Goal: Task Accomplishment & Management: Manage account settings

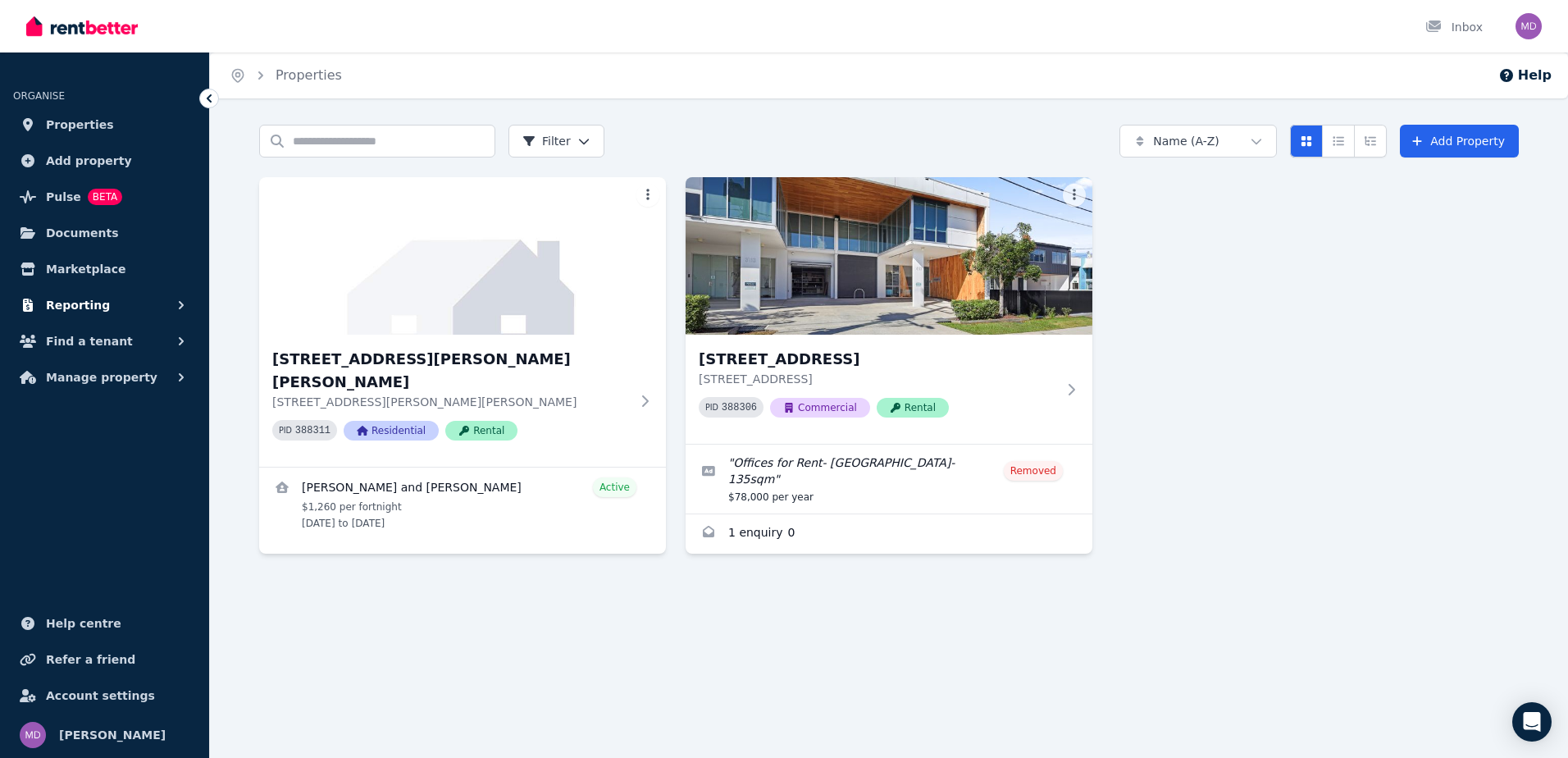
click at [68, 300] on span "Reporting" at bounding box center [78, 304] width 64 height 20
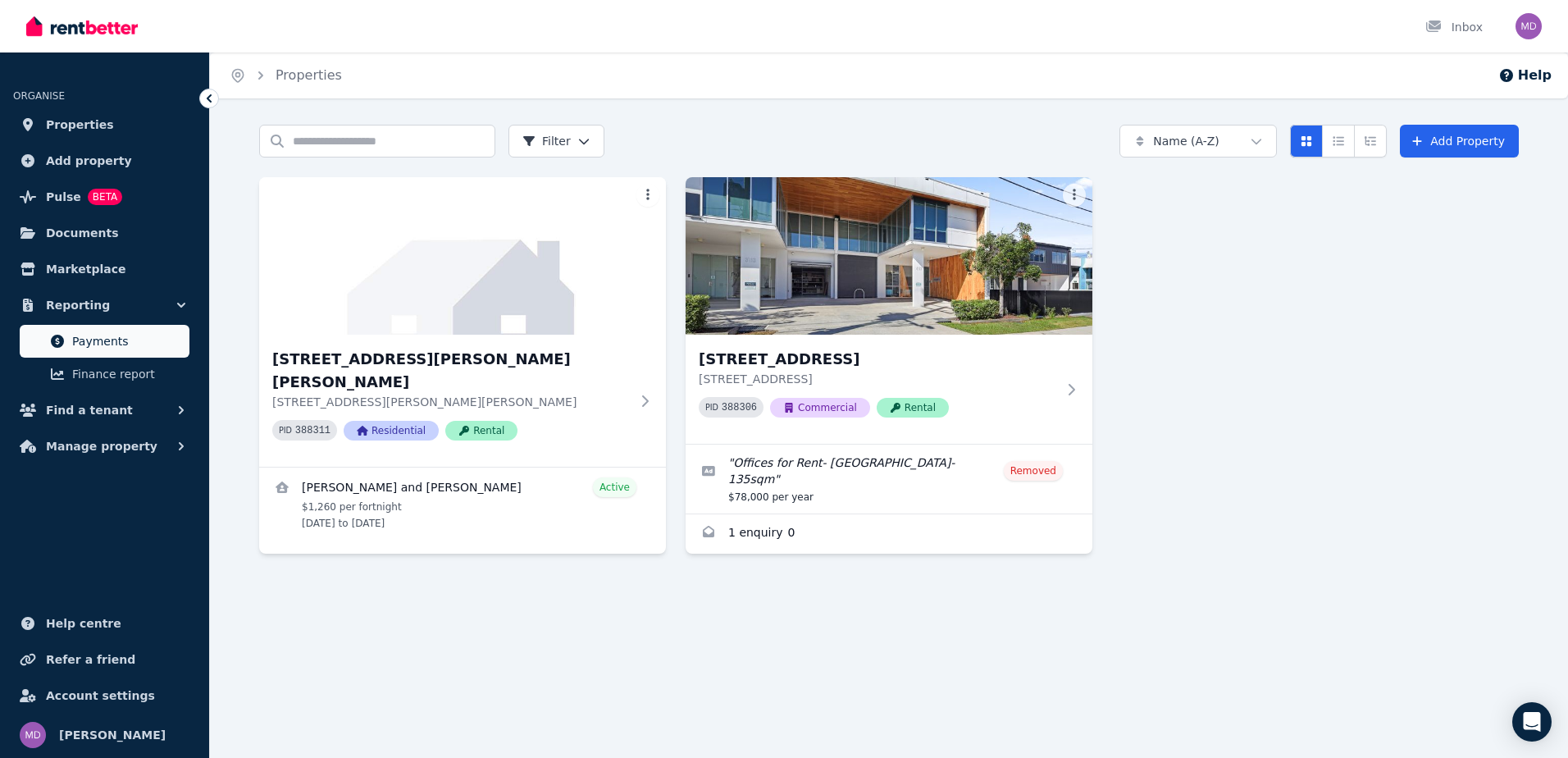
click at [83, 342] on span "Payments" at bounding box center [128, 341] width 111 height 20
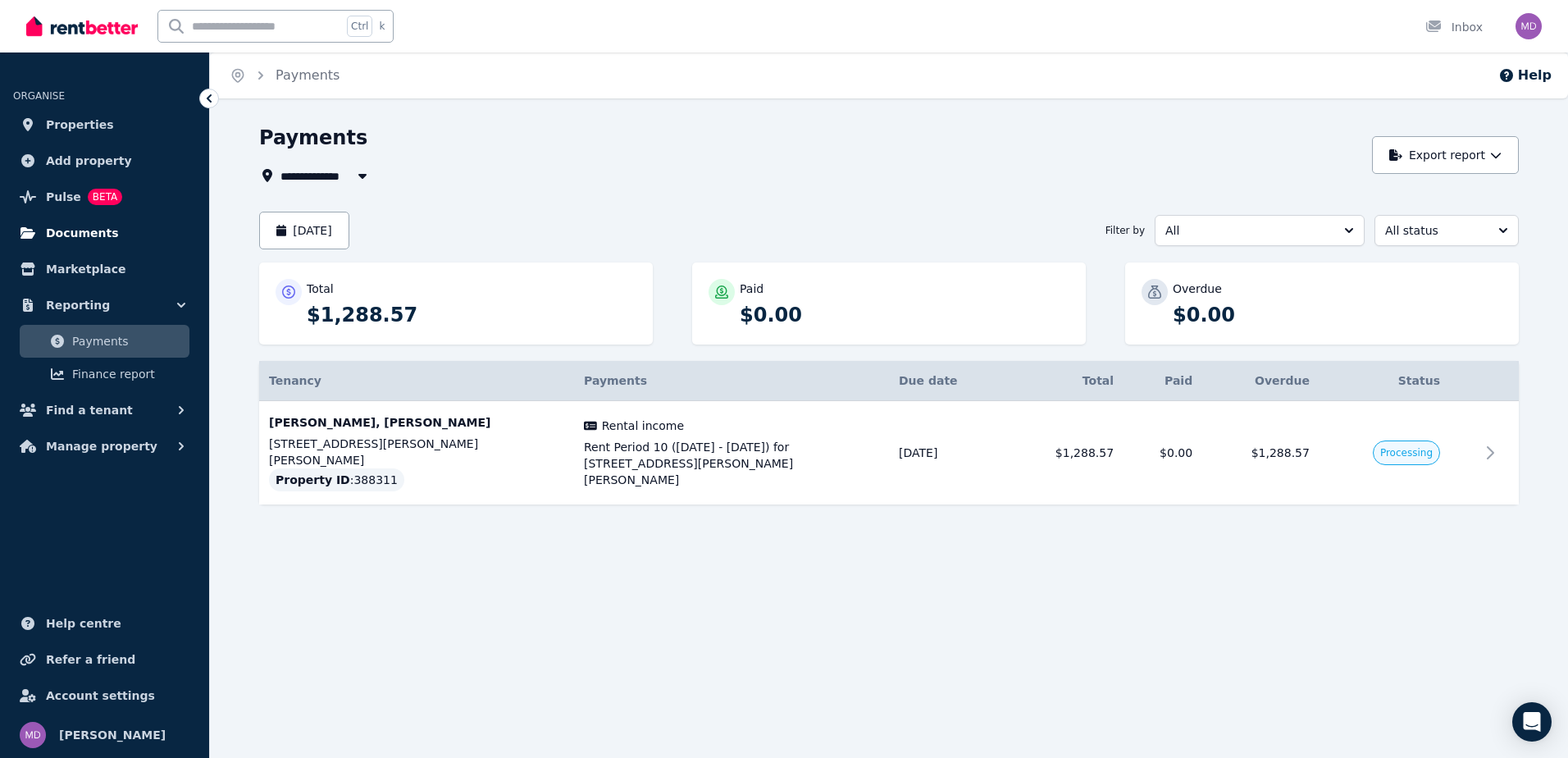
click at [96, 239] on span "Documents" at bounding box center [83, 233] width 73 height 20
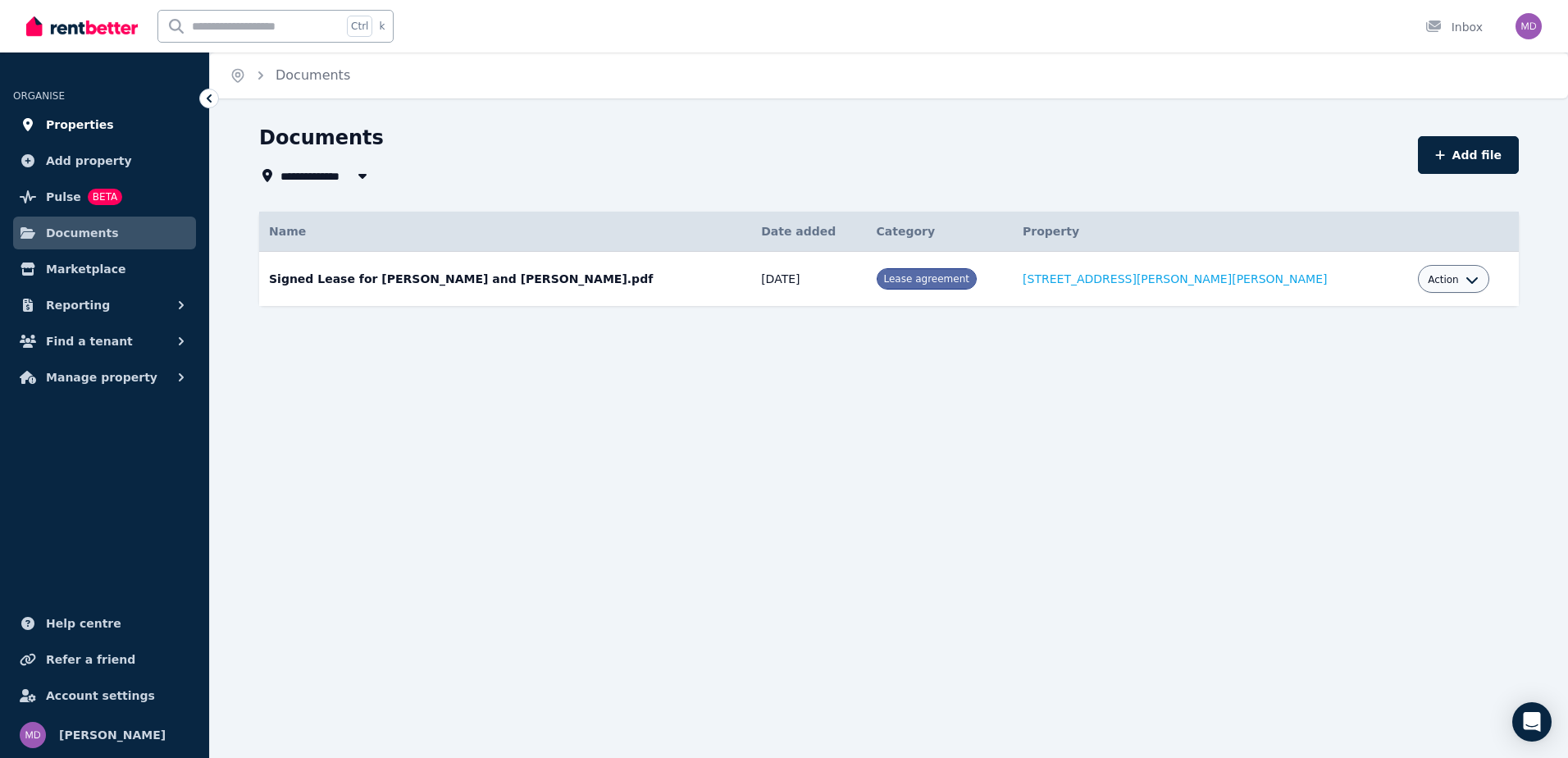
click at [66, 124] on span "Properties" at bounding box center [80, 124] width 68 height 20
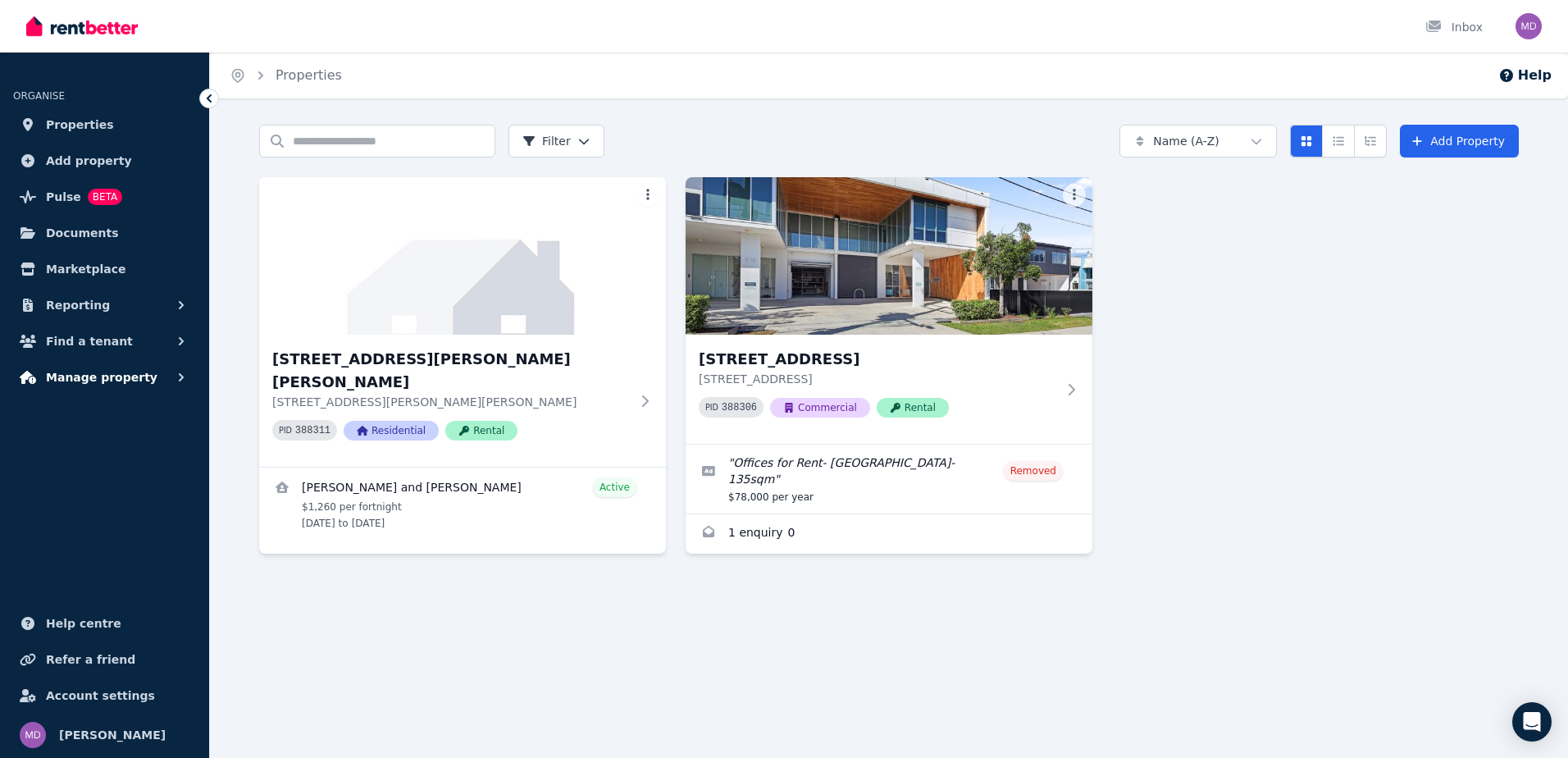
click at [98, 379] on span "Manage property" at bounding box center [101, 377] width 112 height 20
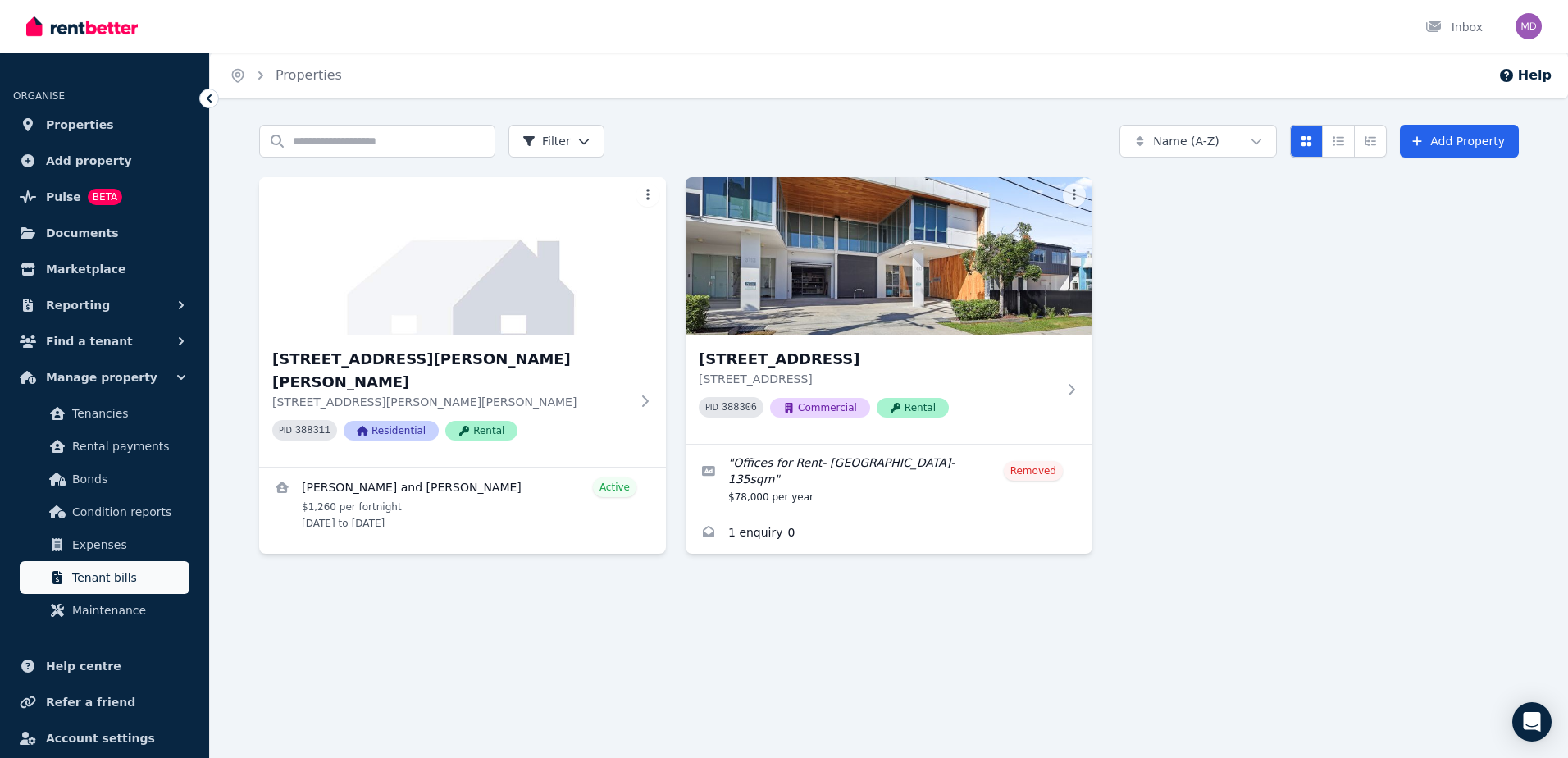
click at [117, 585] on span "Tenant bills" at bounding box center [128, 577] width 111 height 20
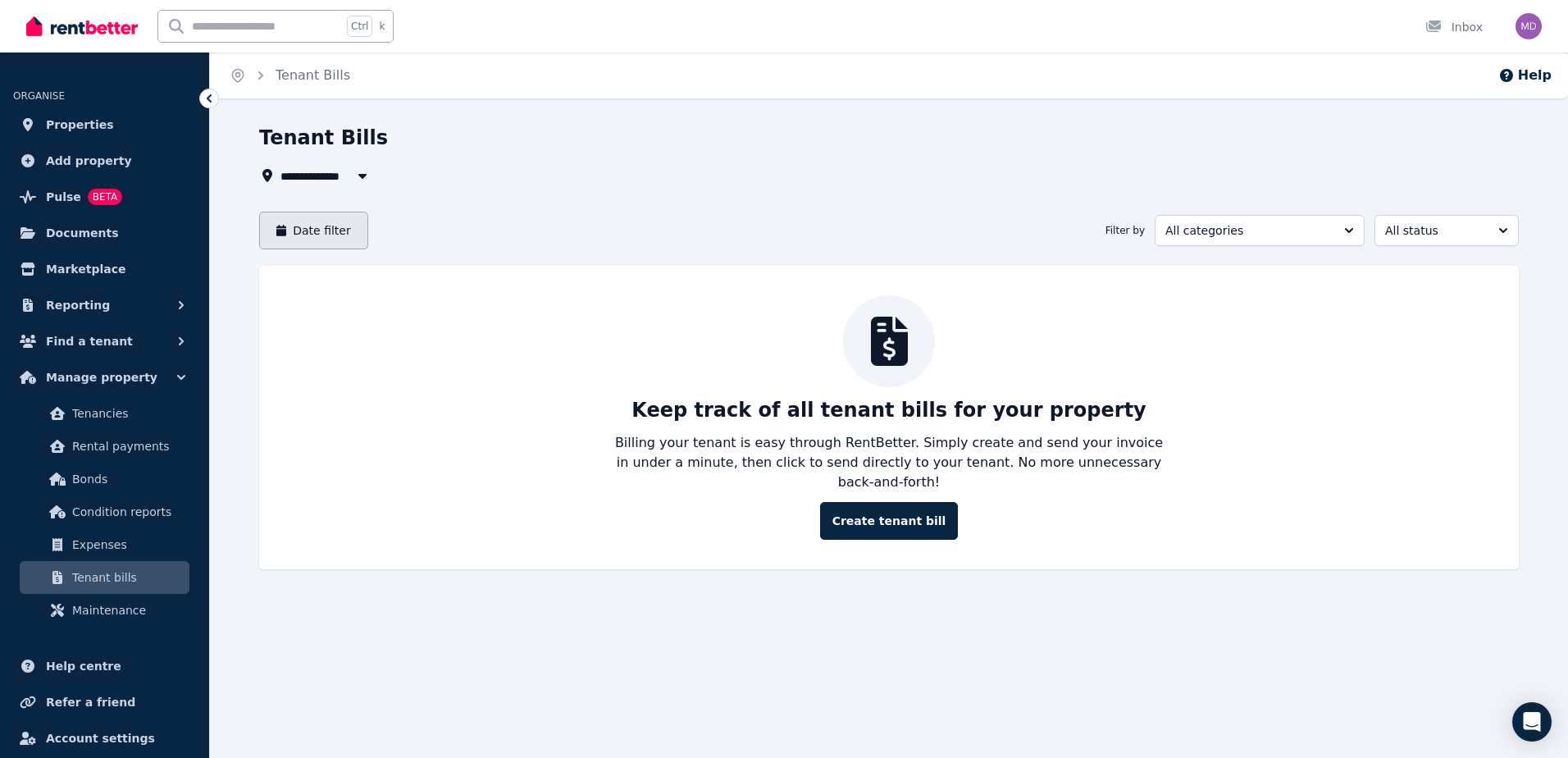
click at [314, 234] on button "Date filter" at bounding box center [314, 230] width 109 height 38
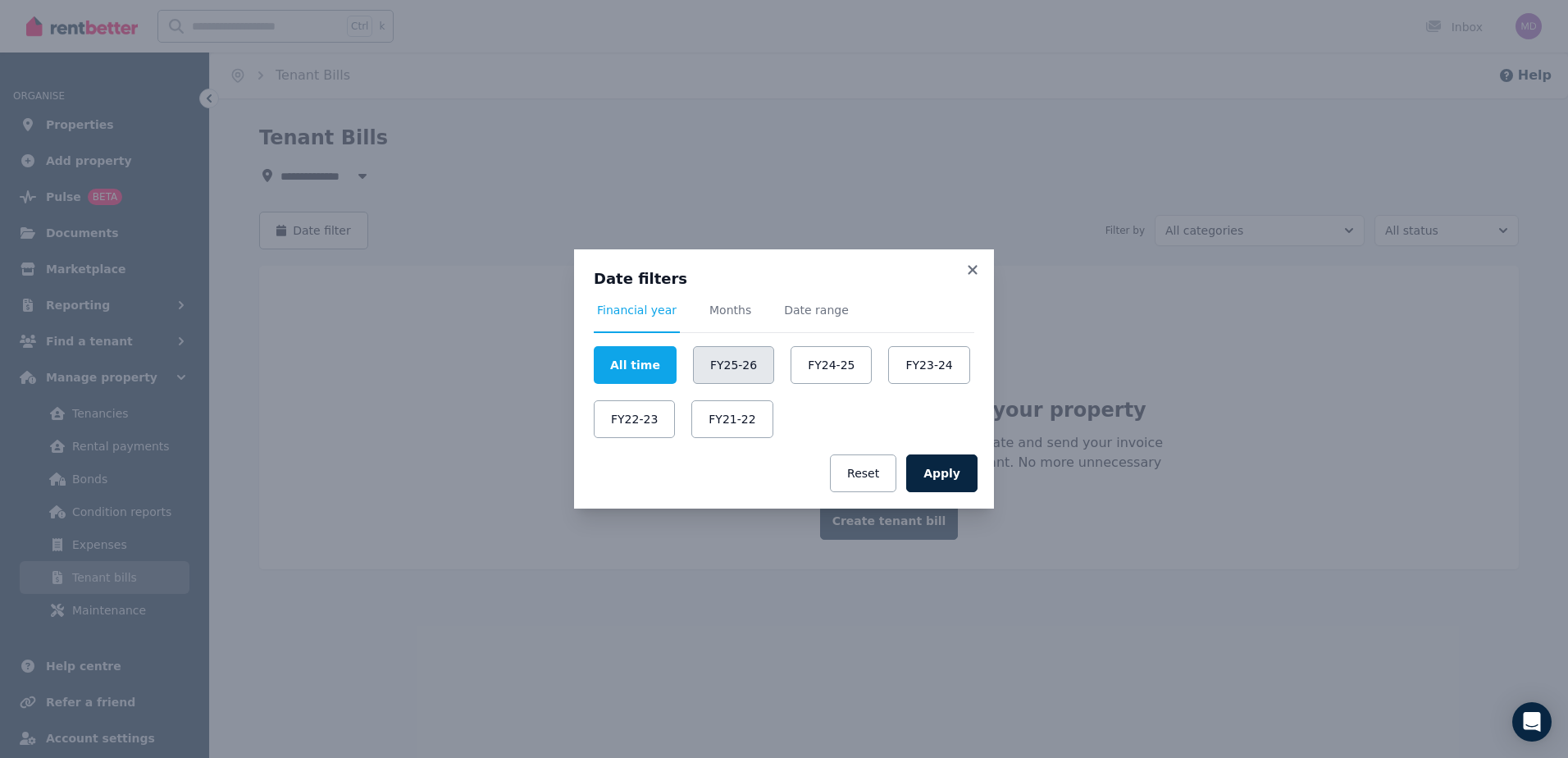
click at [738, 359] on button "FY25-26" at bounding box center [733, 365] width 81 height 38
click at [960, 472] on button "Apply" at bounding box center [942, 473] width 72 height 38
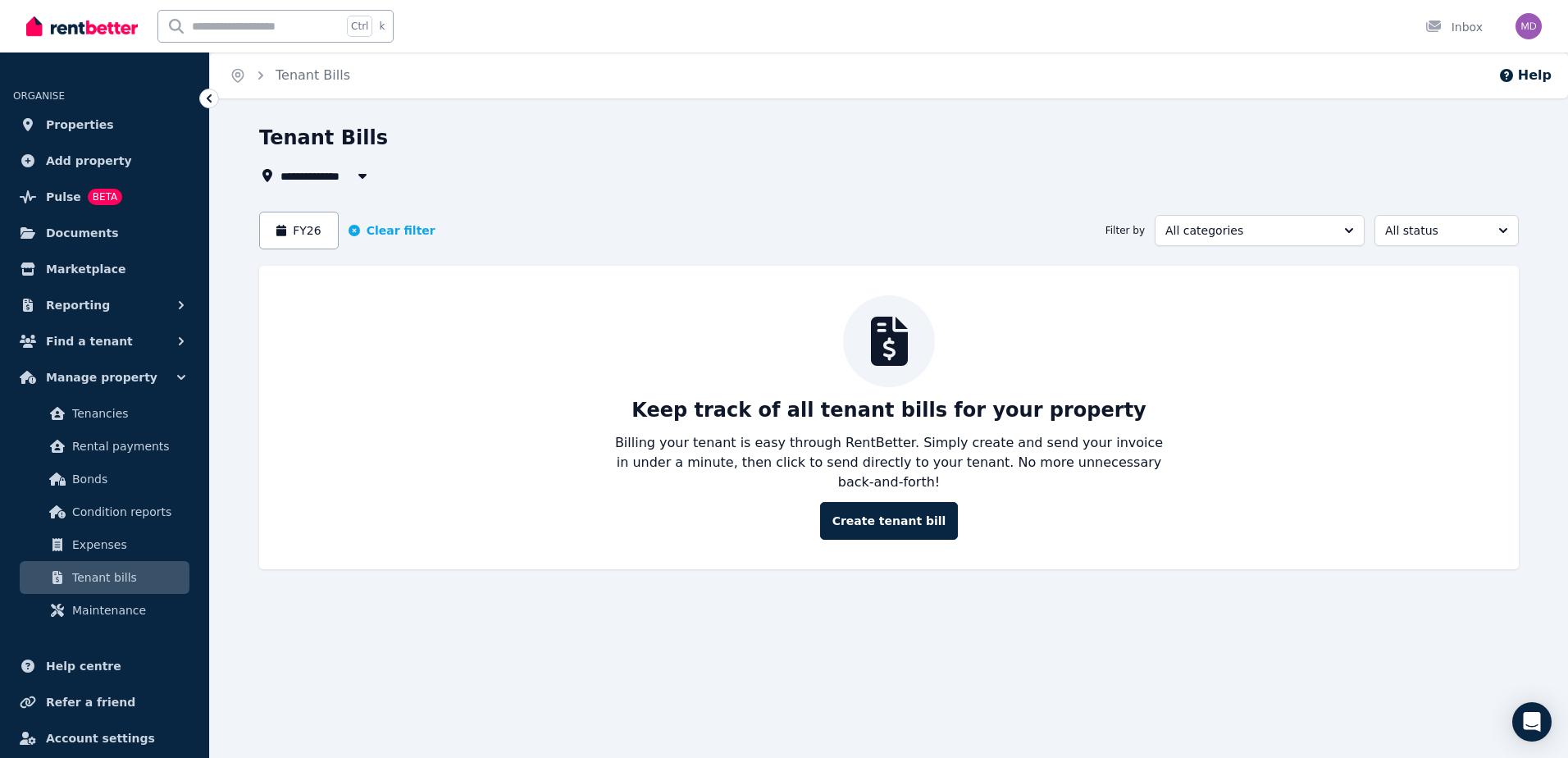
click at [559, 236] on div "FY26 Clear filter Filter by All categories All status" at bounding box center [889, 230] width 1260 height 38
click at [1451, 24] on div at bounding box center [1438, 26] width 26 height 16
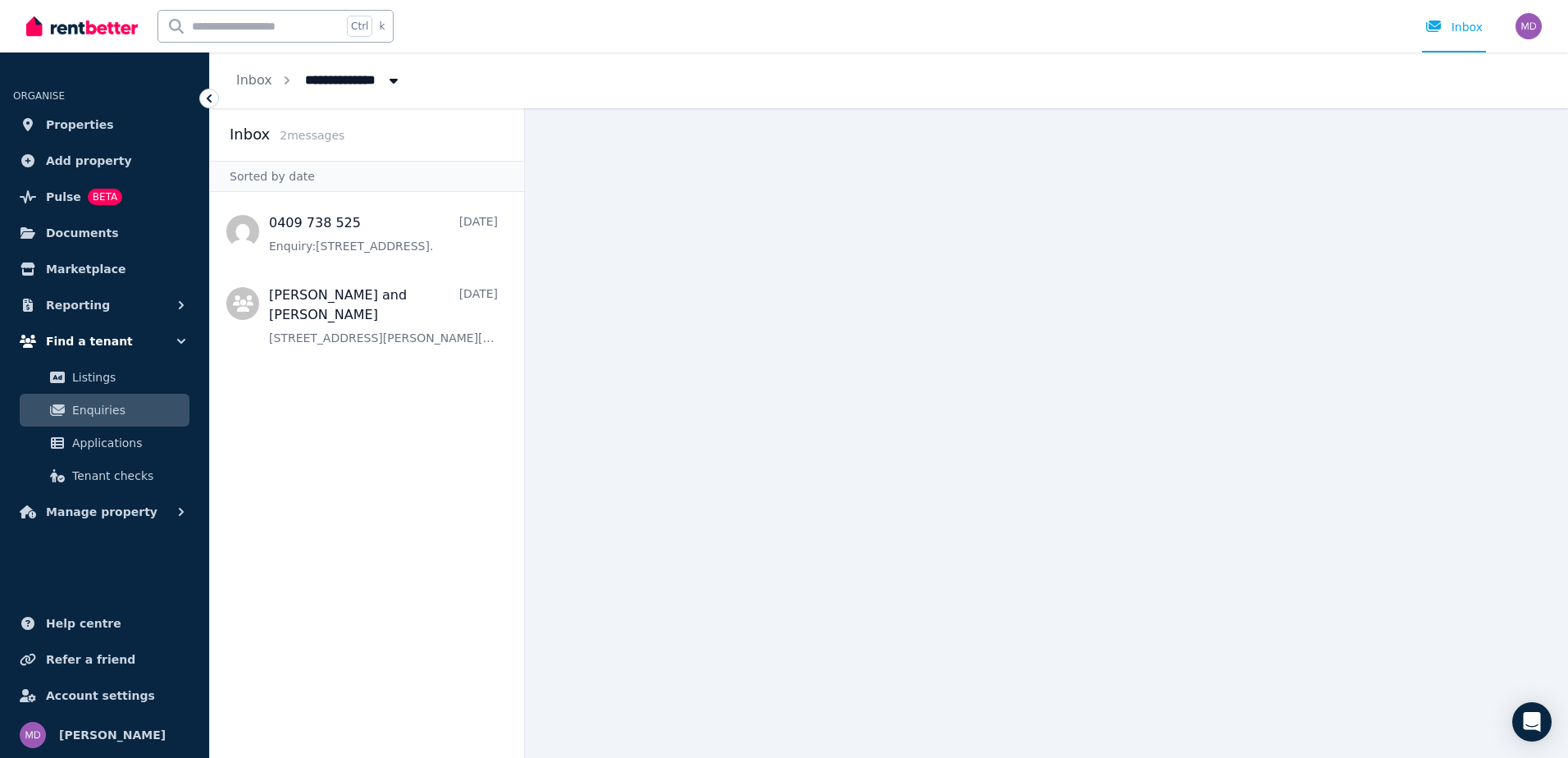
click at [175, 346] on icon "button" at bounding box center [181, 341] width 16 height 16
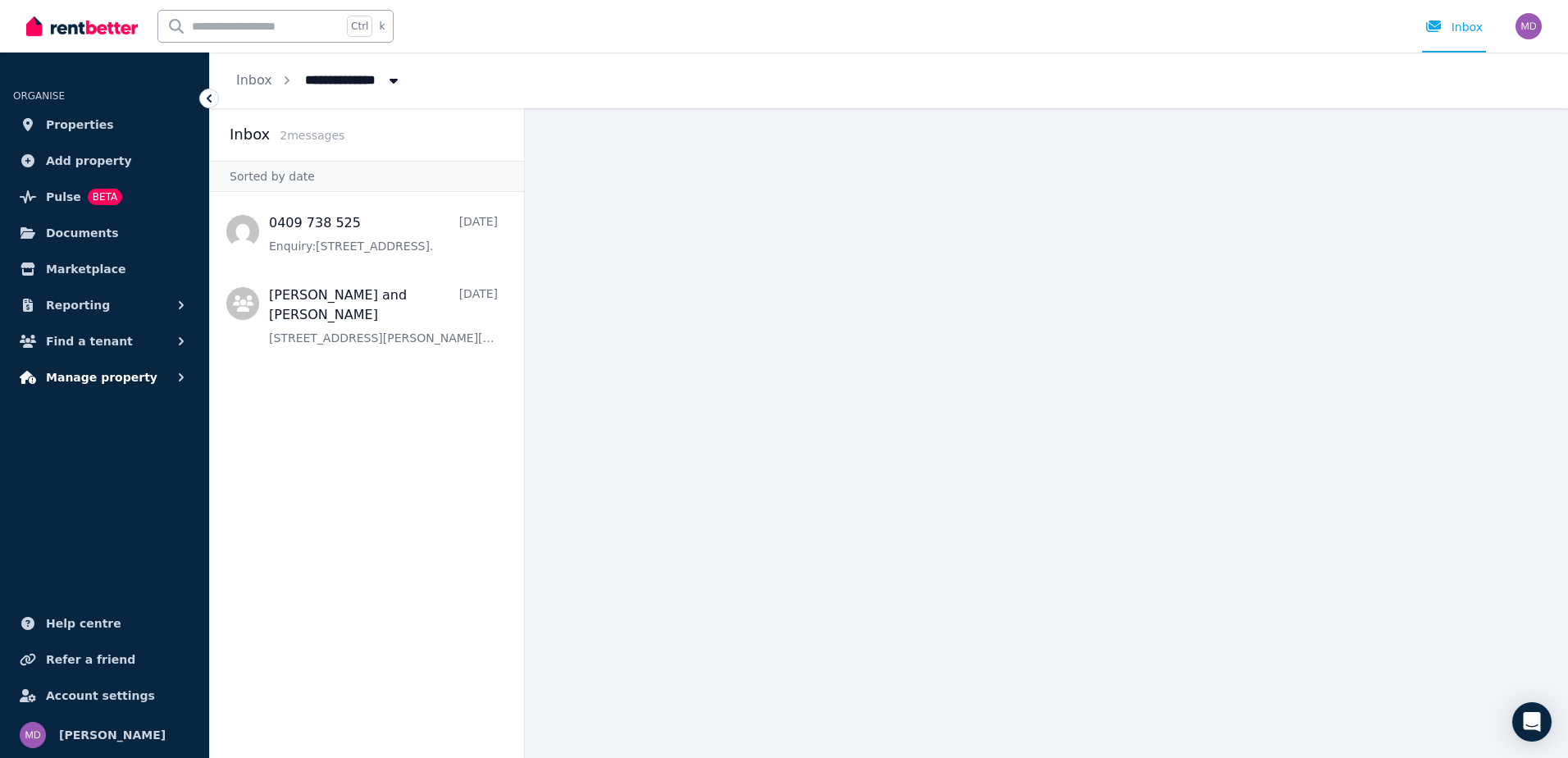
click at [116, 386] on span "Manage property" at bounding box center [101, 377] width 112 height 20
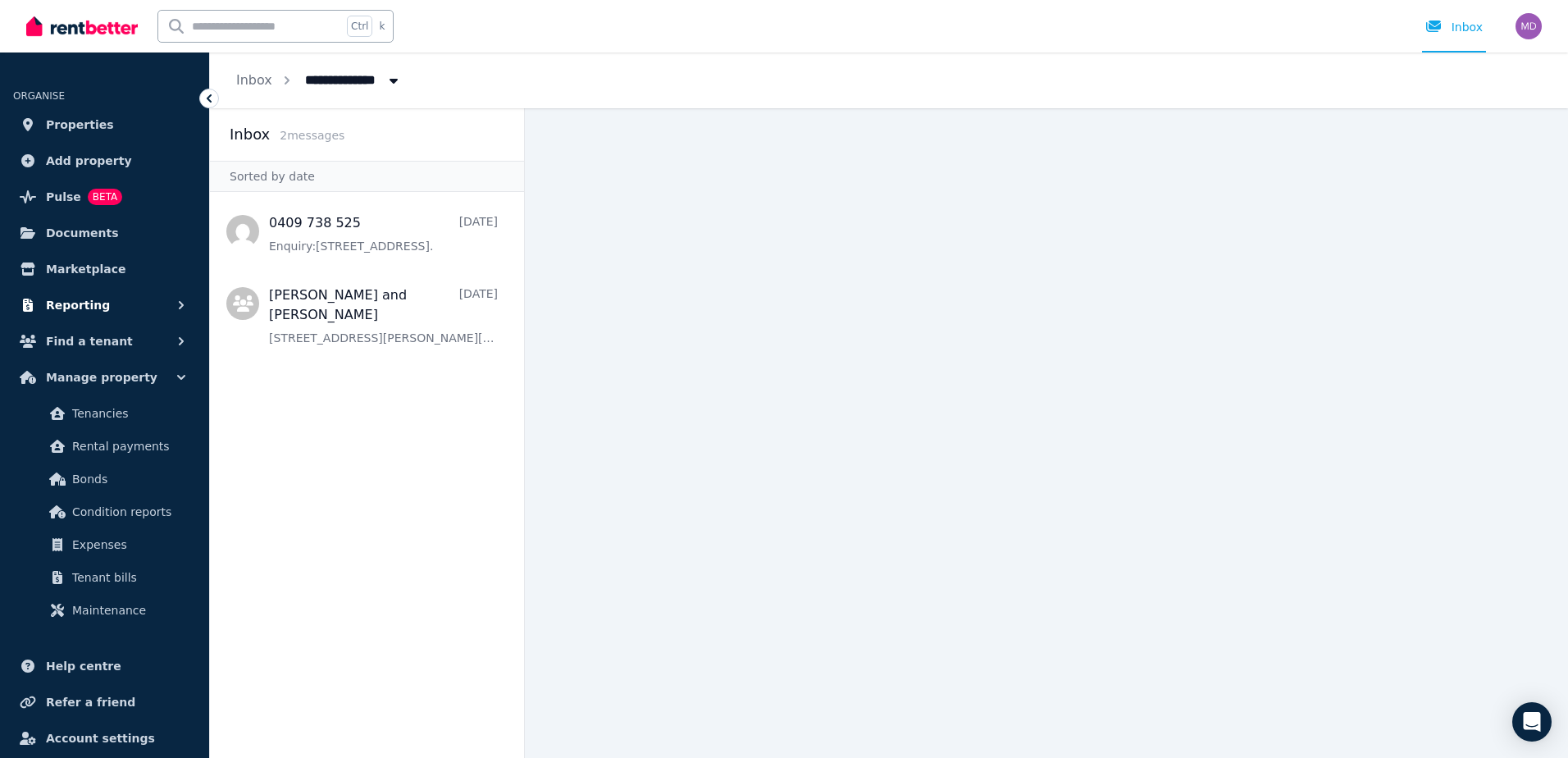
click at [103, 301] on button "Reporting" at bounding box center [104, 305] width 183 height 32
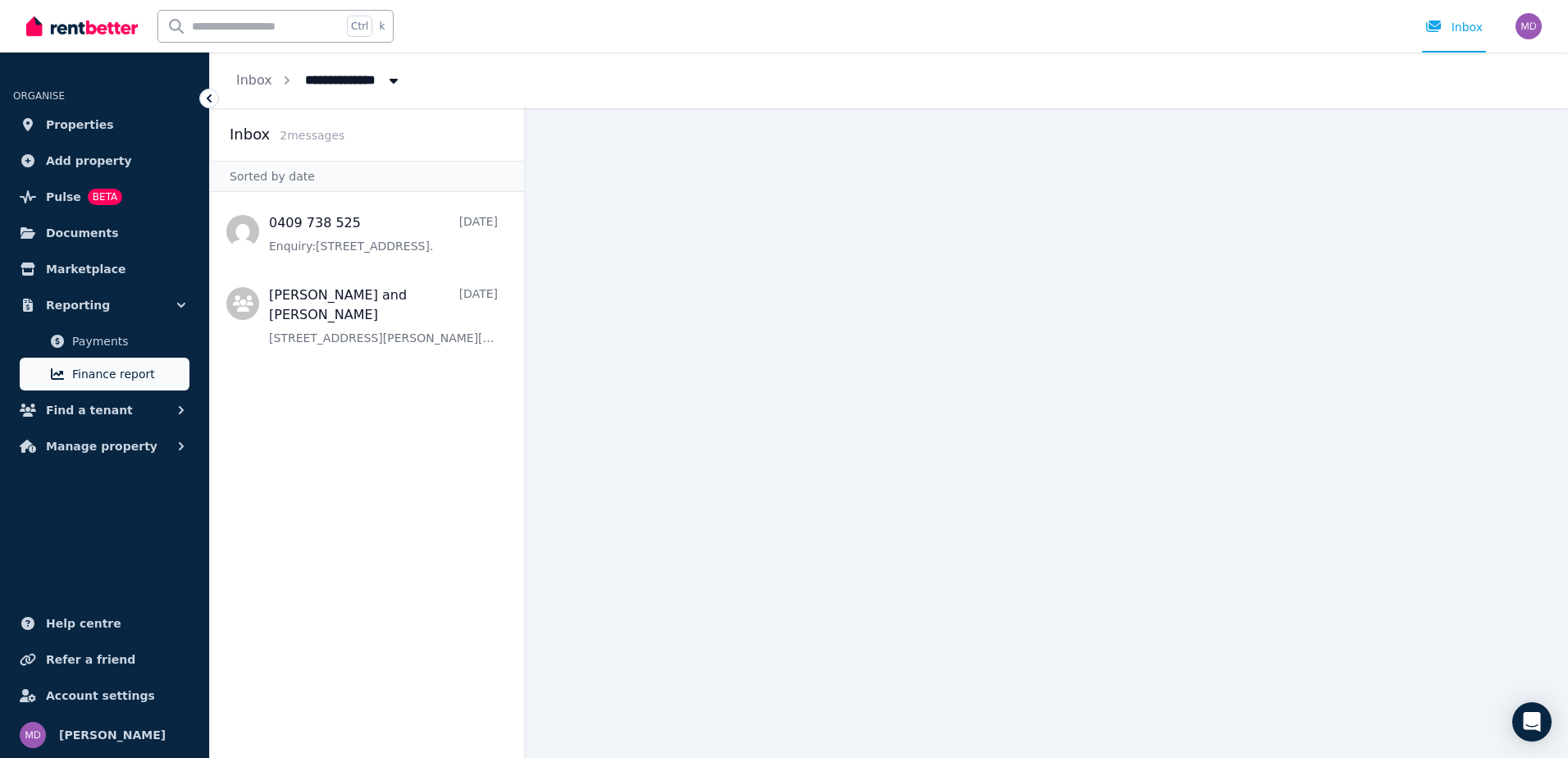
click at [97, 379] on span "Finance report" at bounding box center [128, 373] width 111 height 20
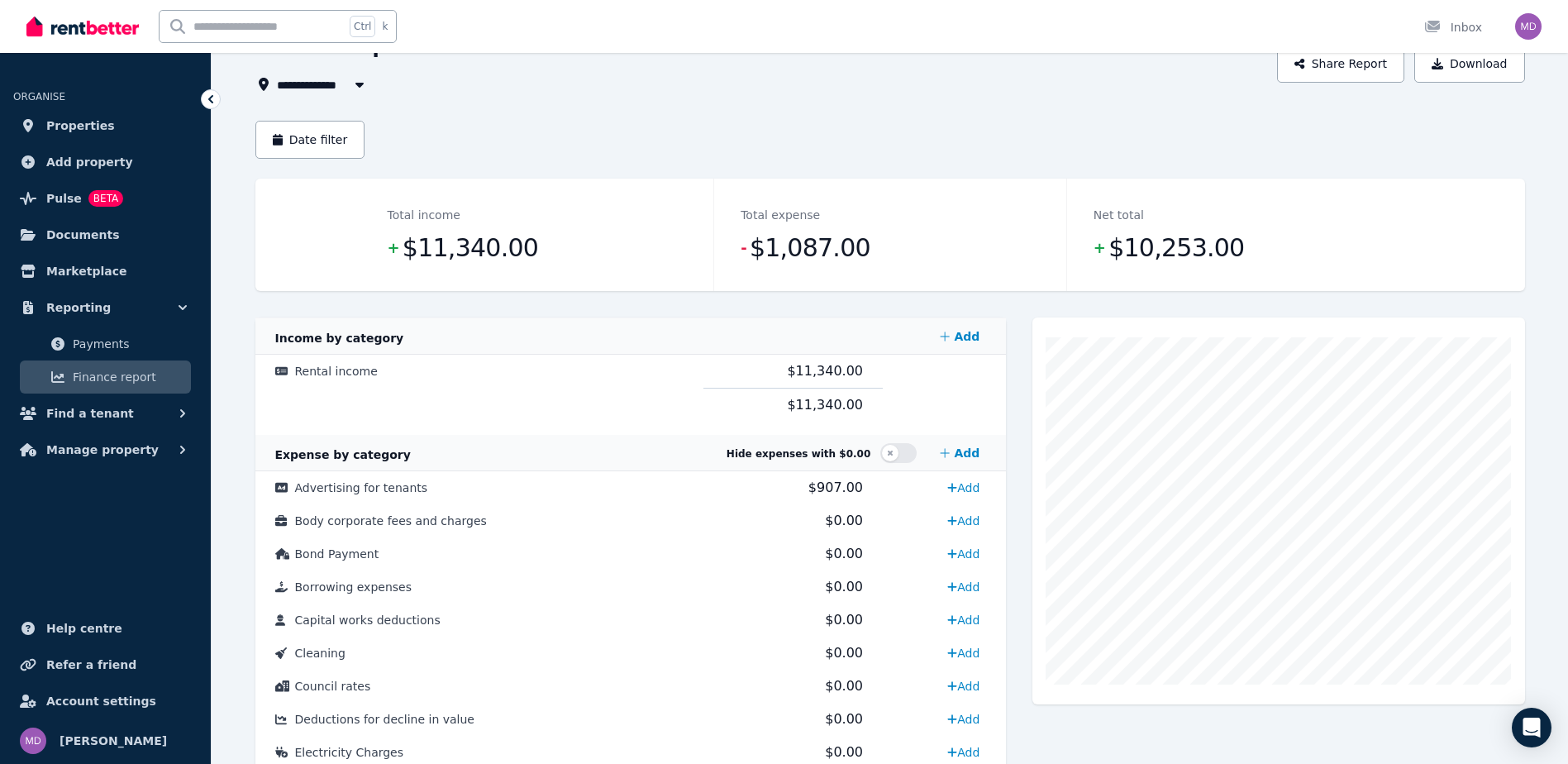
scroll to position [248, 0]
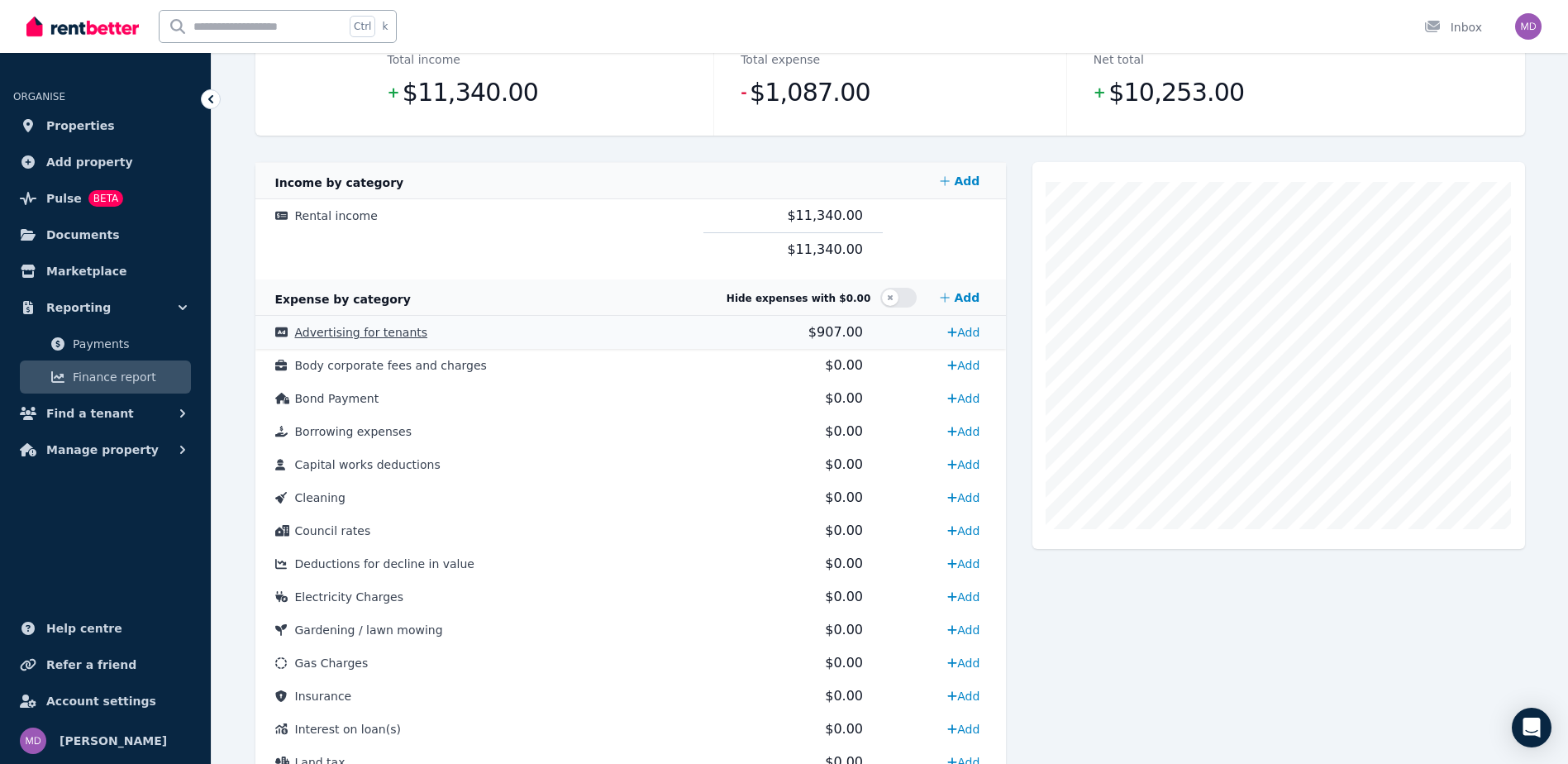
click at [815, 332] on span "$907.00" at bounding box center [836, 332] width 55 height 15
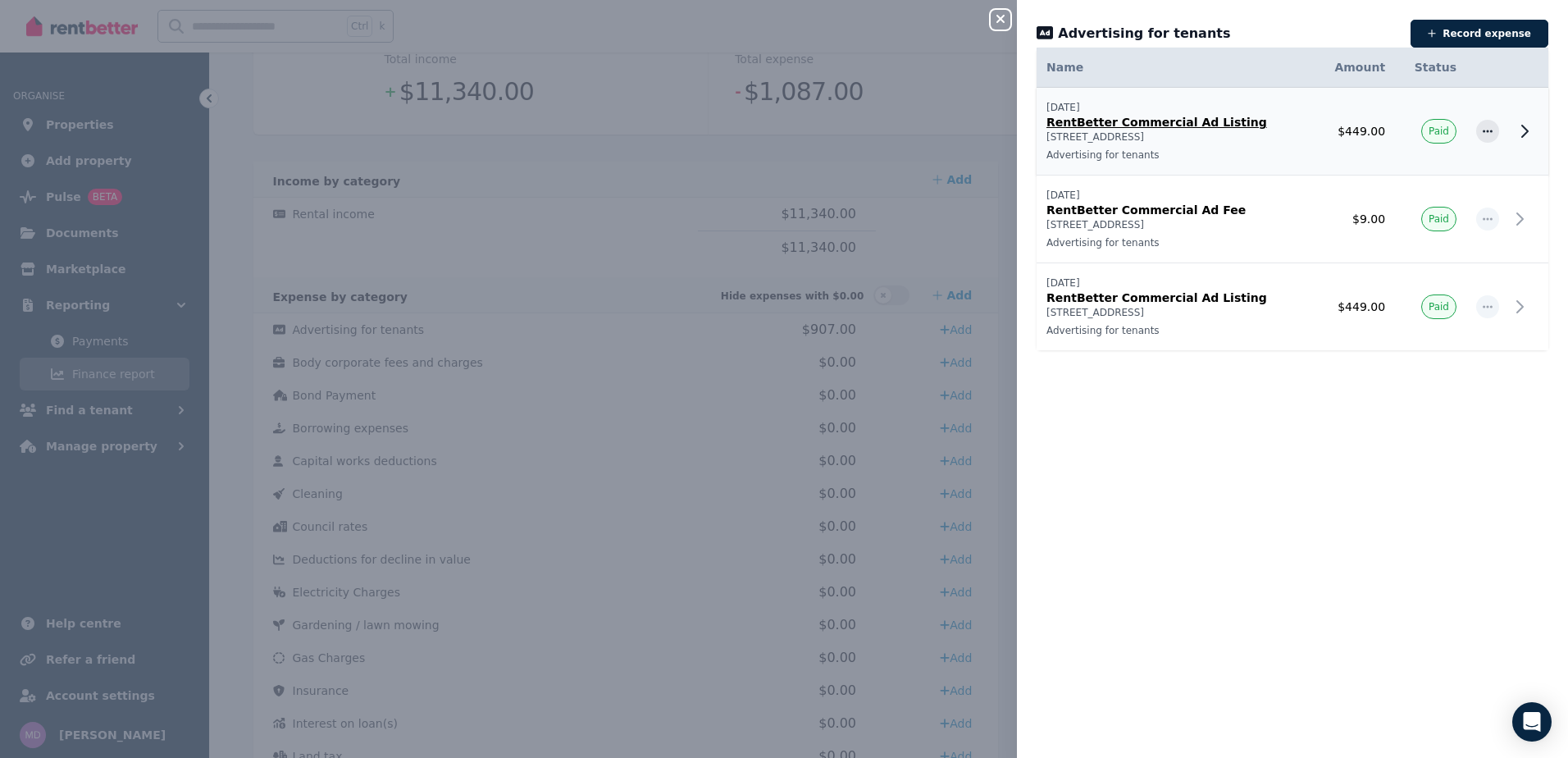
click at [1092, 124] on p "RentBetter Commercial Ad Listing" at bounding box center [1175, 122] width 257 height 16
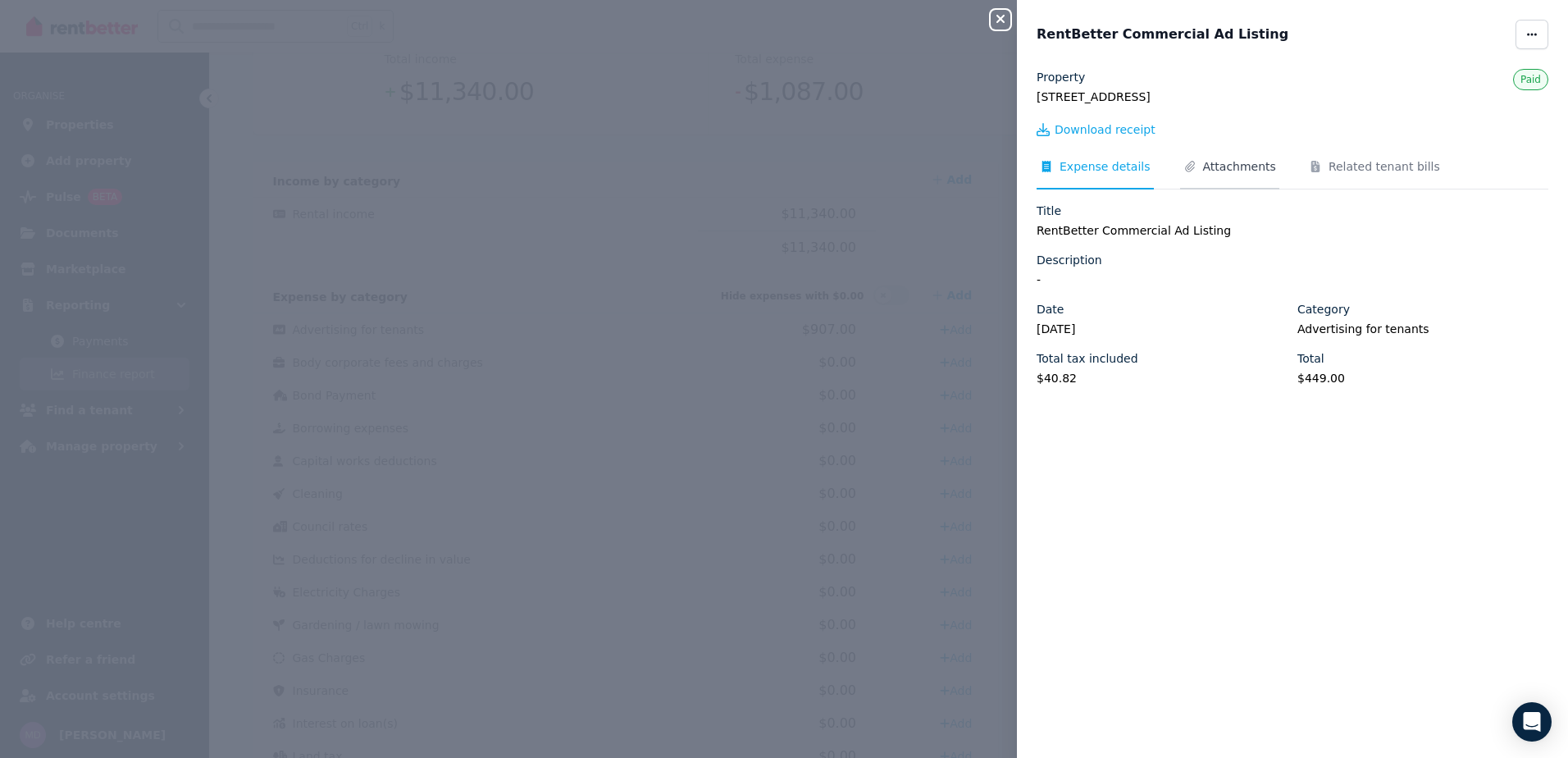
click at [1203, 165] on span "Attachments" at bounding box center [1240, 166] width 73 height 16
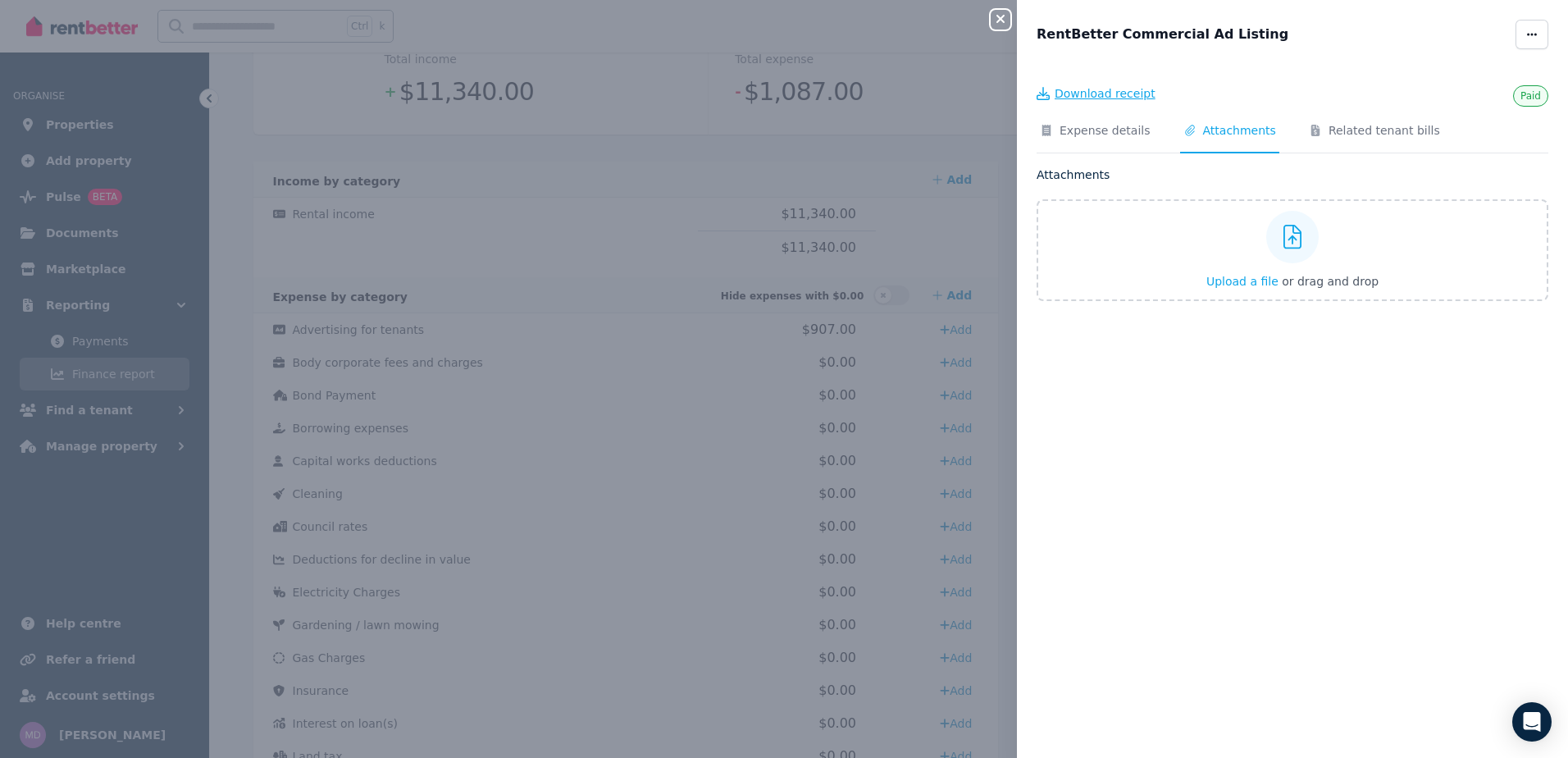
click at [1098, 98] on span "Download receipt" at bounding box center [1104, 93] width 101 height 16
click at [997, 18] on icon "button" at bounding box center [1000, 18] width 20 height 13
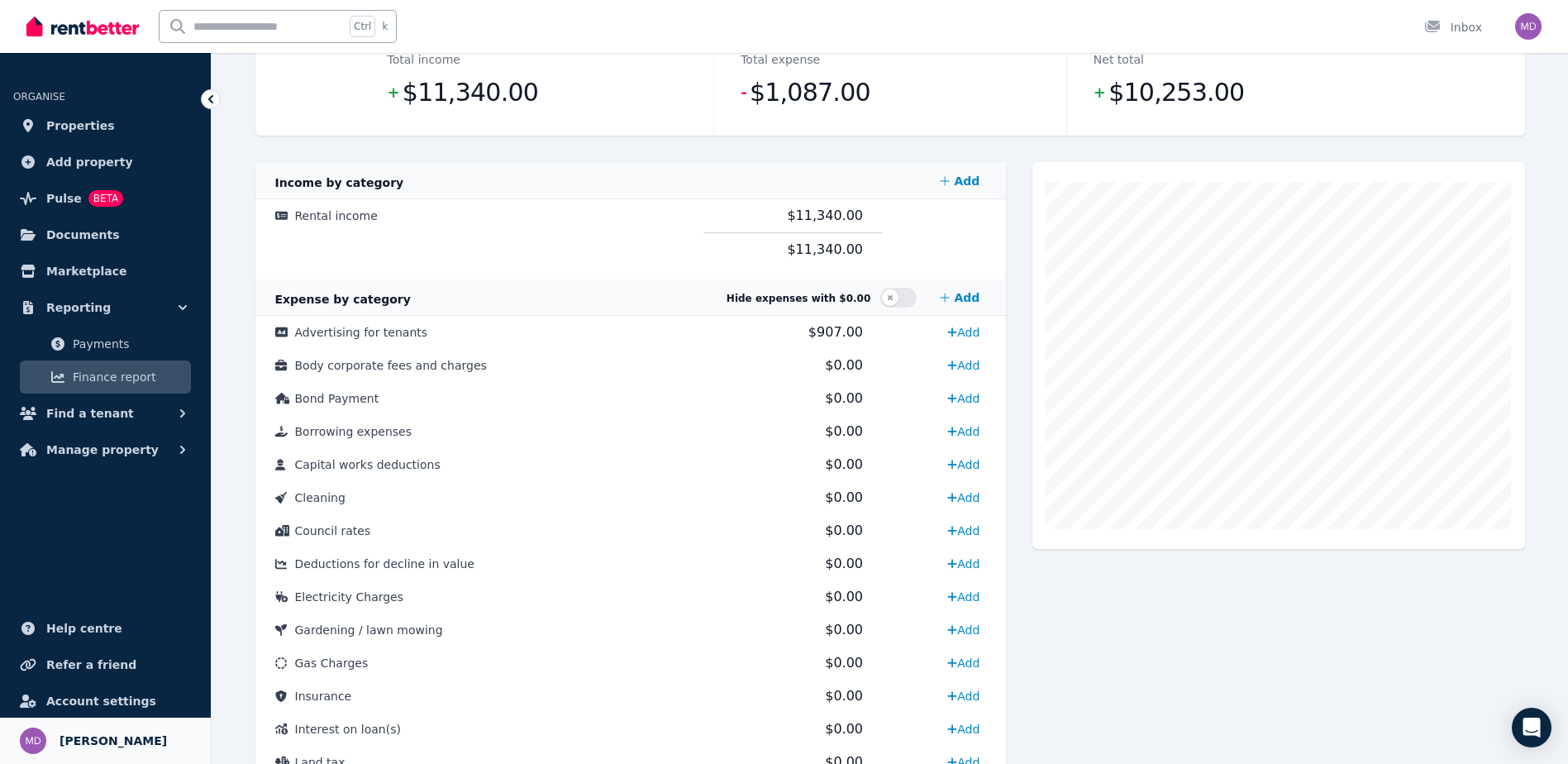
click at [110, 738] on span "[PERSON_NAME]" at bounding box center [113, 741] width 107 height 20
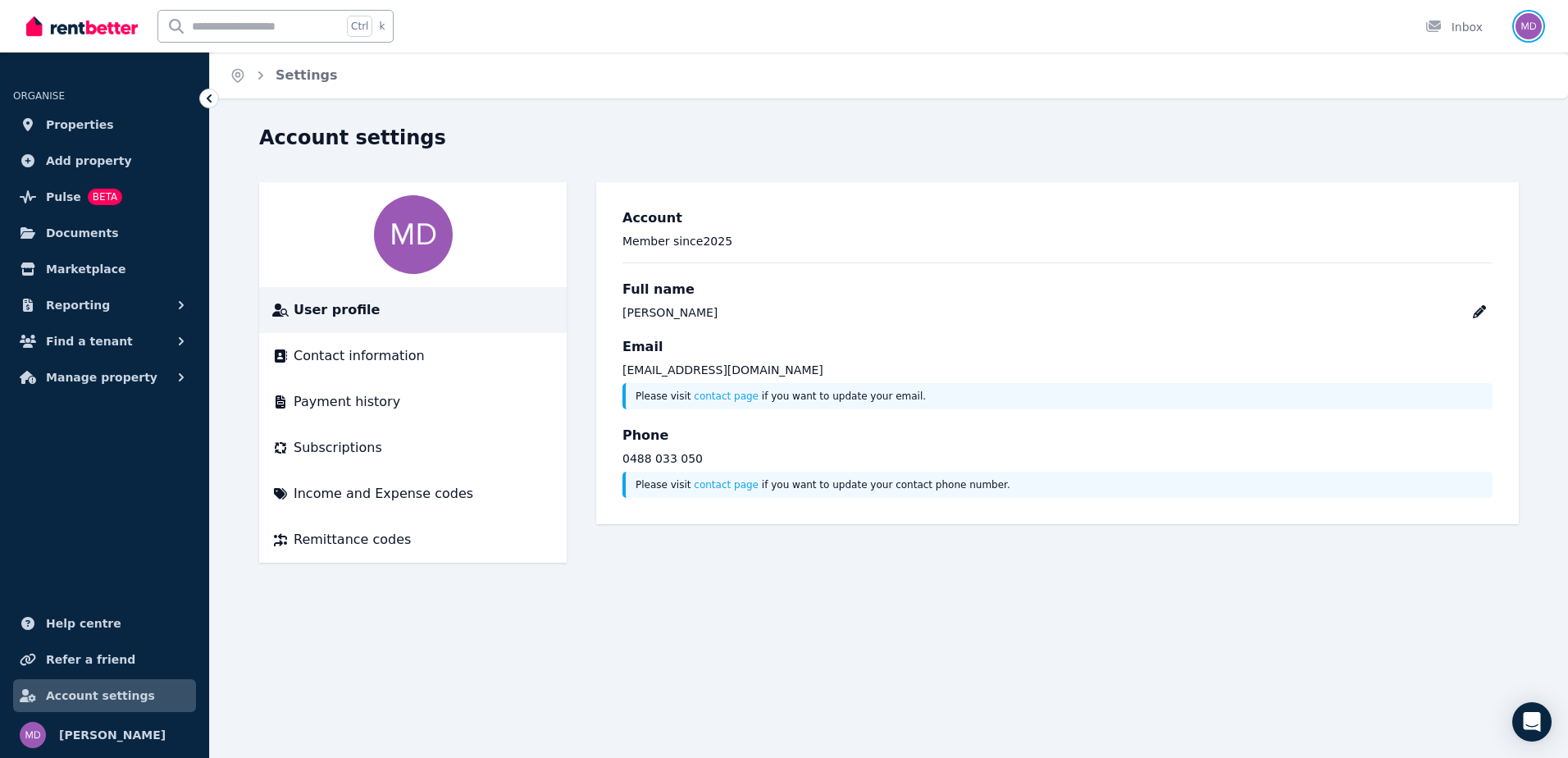
click at [1536, 25] on img "button" at bounding box center [1528, 26] width 26 height 26
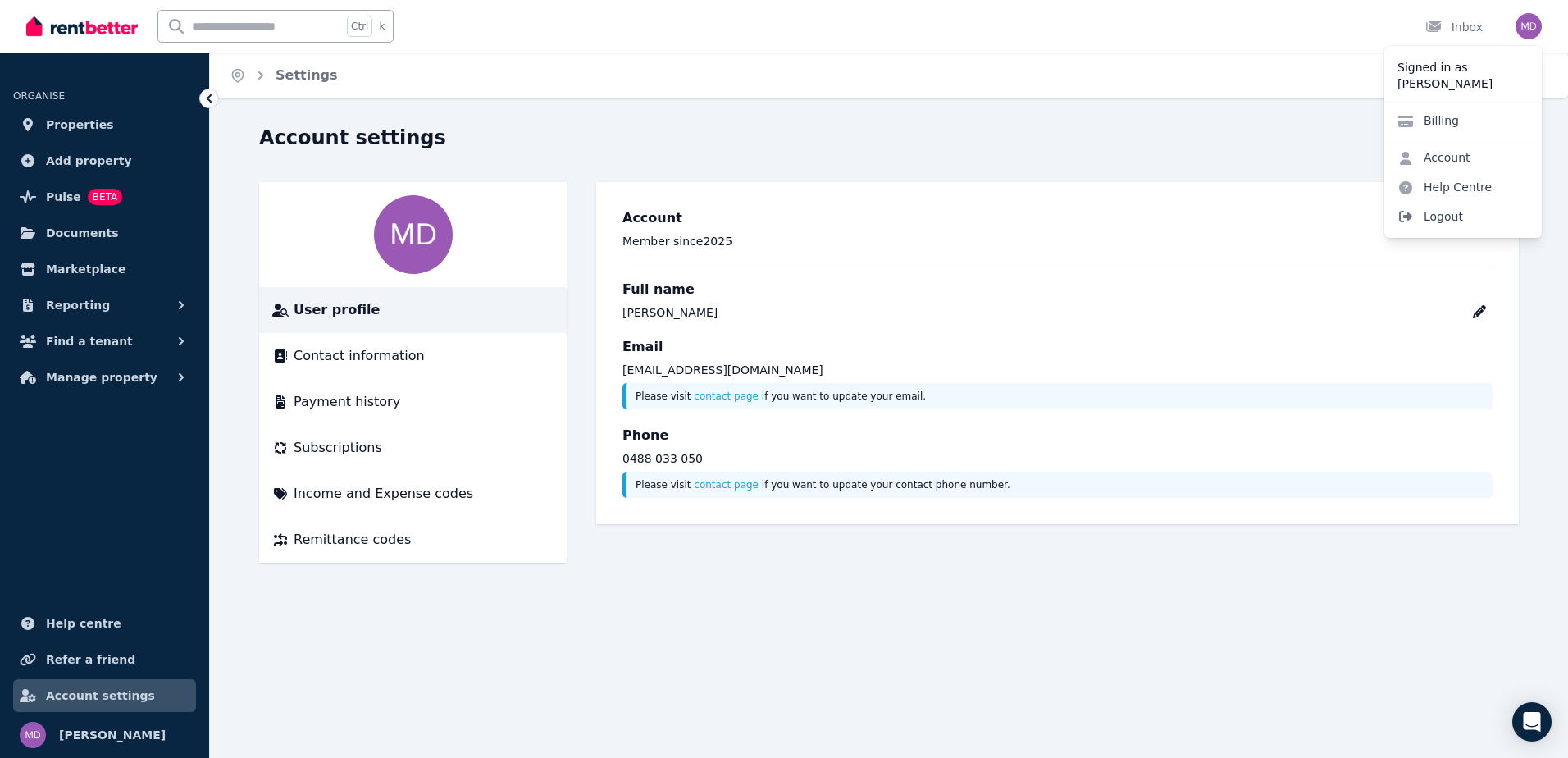
click at [1431, 219] on span "Logout" at bounding box center [1462, 217] width 158 height 30
